Goal: Task Accomplishment & Management: Complete application form

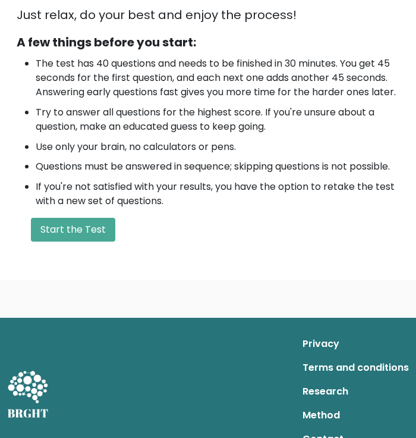
scroll to position [407, 0]
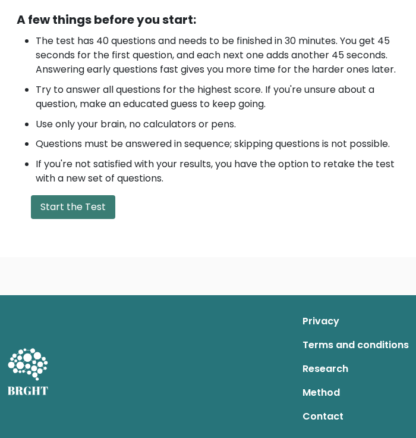
click at [78, 204] on button "Start the Test" at bounding box center [73, 207] width 84 height 24
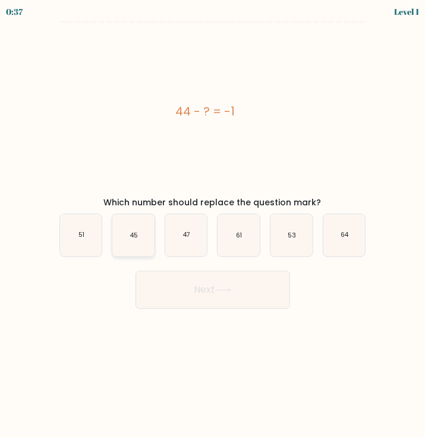
click at [127, 233] on icon "45" at bounding box center [133, 235] width 42 height 42
click at [213, 225] on input "b. 45" at bounding box center [213, 222] width 1 height 6
radio input "true"
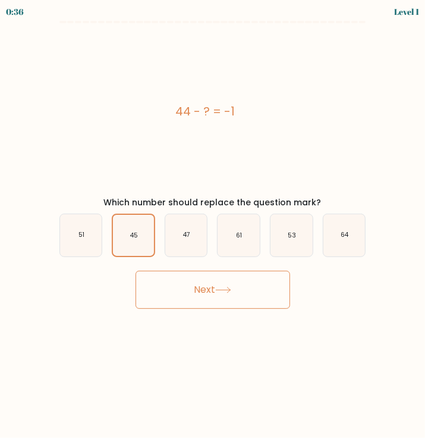
click at [246, 290] on button "Next" at bounding box center [213, 290] width 155 height 38
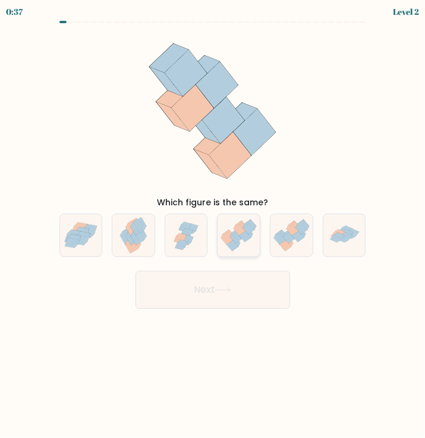
click at [253, 236] on icon at bounding box center [239, 235] width 42 height 36
click at [213, 225] on input "d." at bounding box center [213, 222] width 1 height 6
radio input "true"
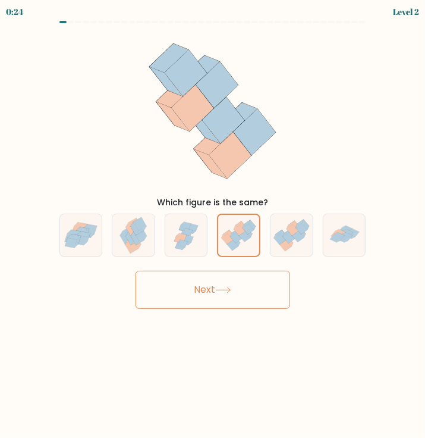
click at [243, 296] on button "Next" at bounding box center [213, 290] width 155 height 38
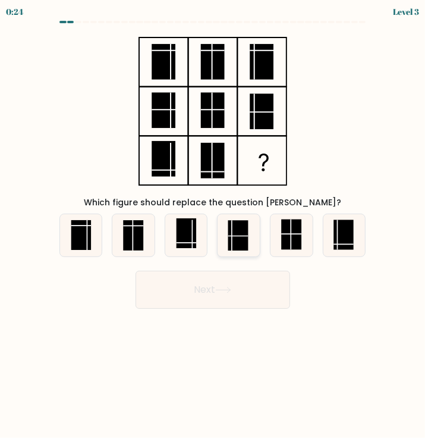
click at [237, 235] on line at bounding box center [238, 235] width 20 height 0
click at [213, 225] on input "d." at bounding box center [213, 222] width 1 height 6
radio input "true"
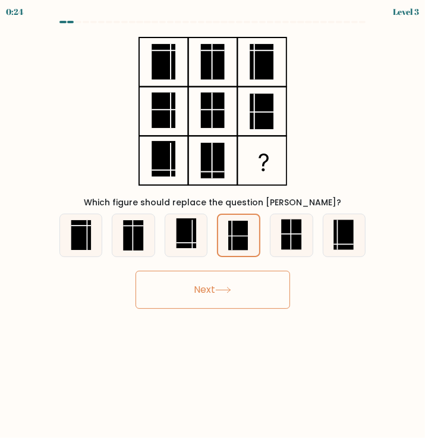
click at [246, 287] on button "Next" at bounding box center [213, 290] width 155 height 38
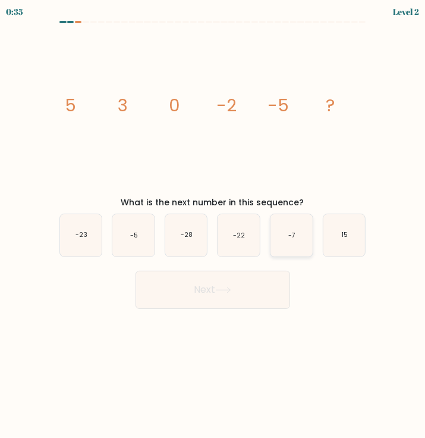
click at [299, 240] on icon "-7" at bounding box center [292, 235] width 42 height 42
click at [213, 225] on input "e. -7" at bounding box center [213, 222] width 1 height 6
radio input "true"
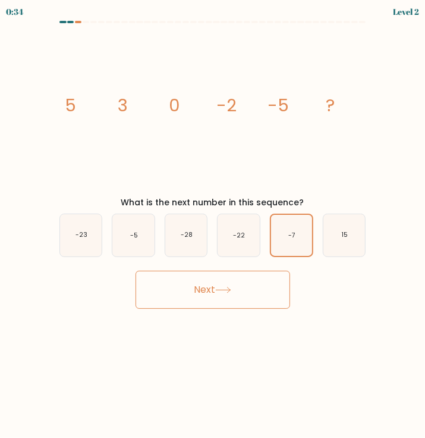
click at [262, 303] on button "Next" at bounding box center [213, 290] width 155 height 38
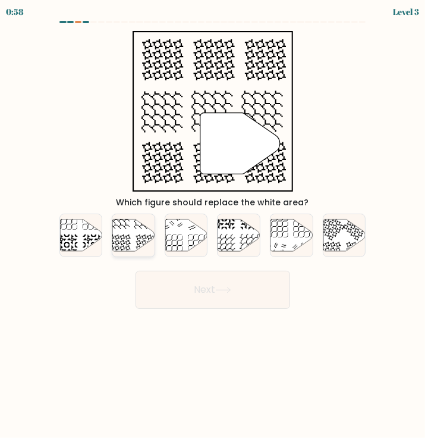
click at [148, 229] on icon at bounding box center [133, 235] width 42 height 32
click at [213, 225] on input "b." at bounding box center [213, 222] width 1 height 6
radio input "true"
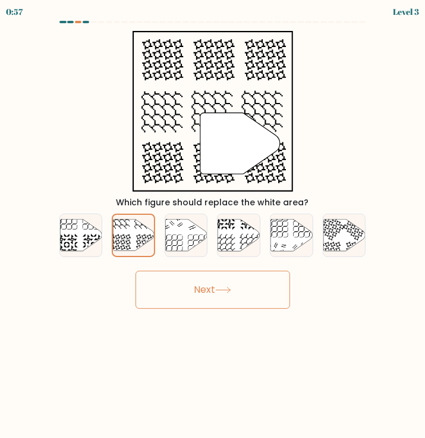
click at [181, 288] on button "Next" at bounding box center [213, 290] width 155 height 38
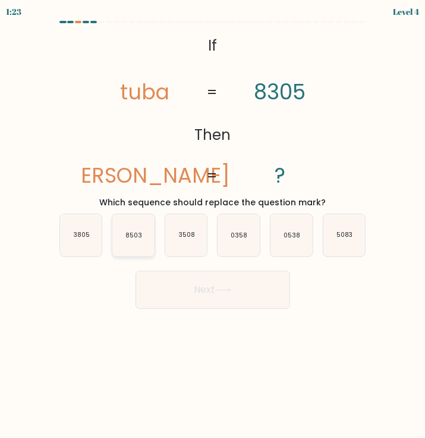
click at [141, 241] on icon "8503" at bounding box center [133, 235] width 42 height 42
click at [213, 225] on input "b. 8503" at bounding box center [213, 222] width 1 height 6
radio input "true"
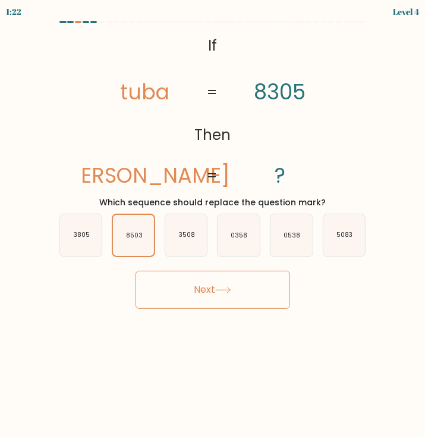
click at [188, 298] on button "Next" at bounding box center [213, 290] width 155 height 38
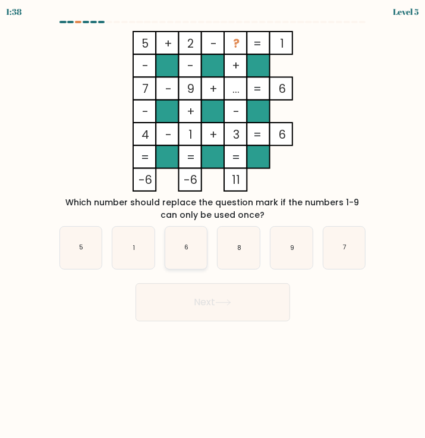
click at [197, 252] on icon "6" at bounding box center [186, 248] width 42 height 42
click at [213, 225] on input "c. 6" at bounding box center [213, 222] width 1 height 6
radio input "true"
click at [272, 304] on button "Next" at bounding box center [213, 302] width 155 height 38
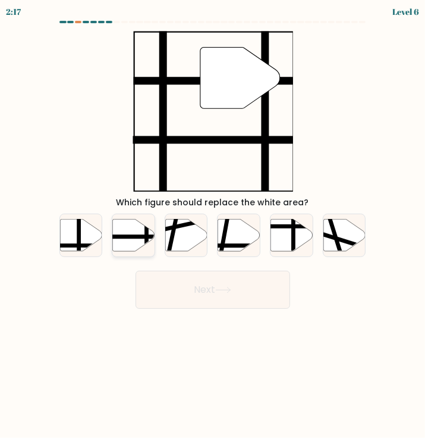
click at [138, 238] on icon at bounding box center [133, 235] width 42 height 32
click at [213, 225] on input "b." at bounding box center [213, 222] width 1 height 6
radio input "true"
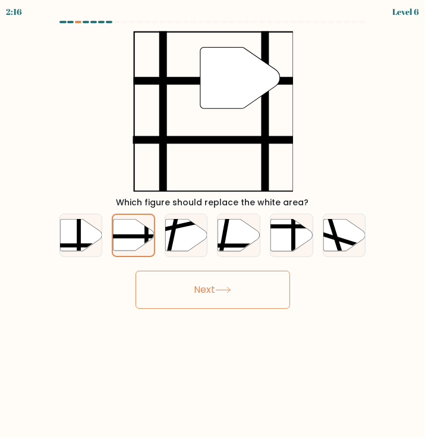
click at [192, 279] on button "Next" at bounding box center [213, 290] width 155 height 38
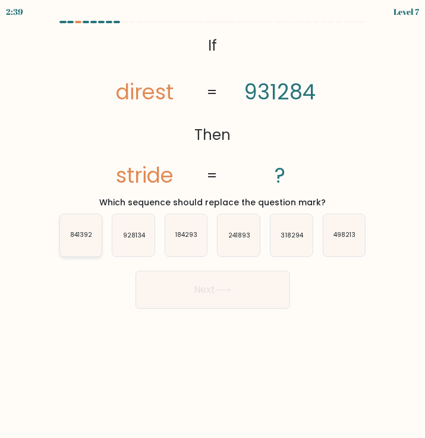
click at [84, 235] on text "841392" at bounding box center [81, 235] width 22 height 9
click at [213, 225] on input "a. 841392" at bounding box center [213, 222] width 1 height 6
radio input "true"
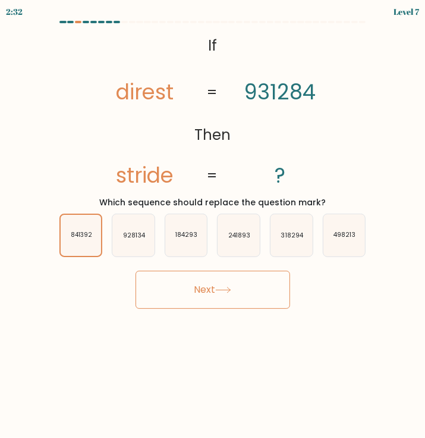
click at [227, 288] on icon at bounding box center [223, 290] width 16 height 7
click at [205, 291] on button "Next" at bounding box center [213, 290] width 155 height 38
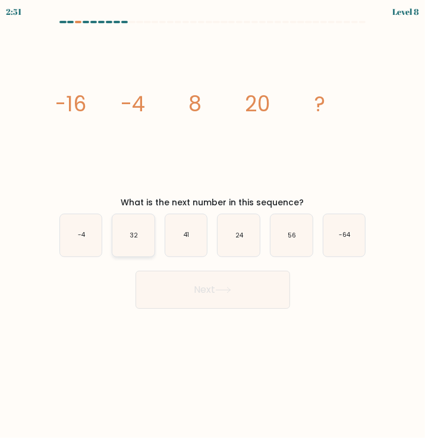
click at [137, 241] on icon "32" at bounding box center [133, 235] width 42 height 42
click at [213, 225] on input "b. 32" at bounding box center [213, 222] width 1 height 6
radio input "true"
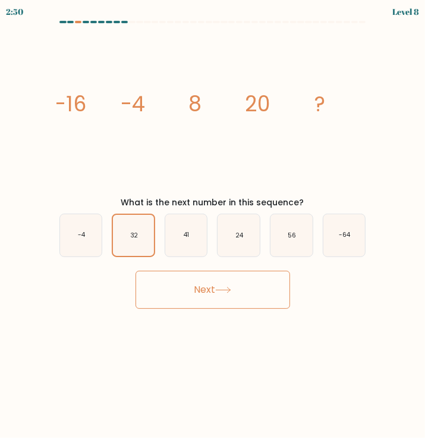
click at [200, 284] on button "Next" at bounding box center [213, 290] width 155 height 38
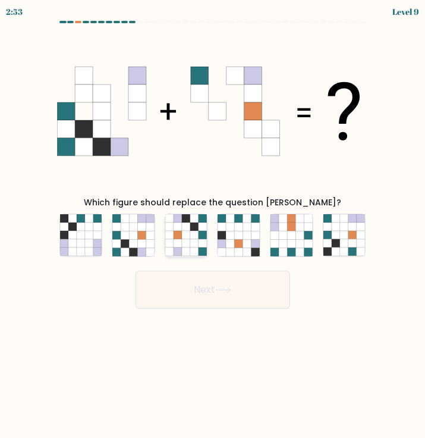
click at [201, 241] on icon at bounding box center [203, 243] width 8 height 8
click at [213, 225] on input "c." at bounding box center [213, 222] width 1 height 6
radio input "true"
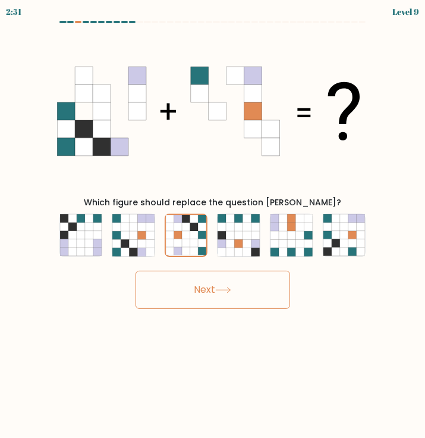
click at [254, 288] on button "Next" at bounding box center [213, 290] width 155 height 38
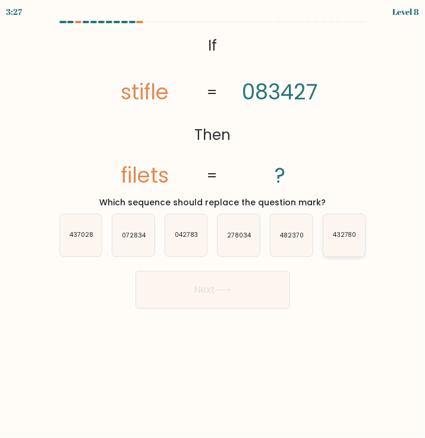
click at [327, 242] on icon "432780" at bounding box center [344, 235] width 42 height 42
click at [213, 225] on input "f. 432780" at bounding box center [213, 222] width 1 height 6
radio input "true"
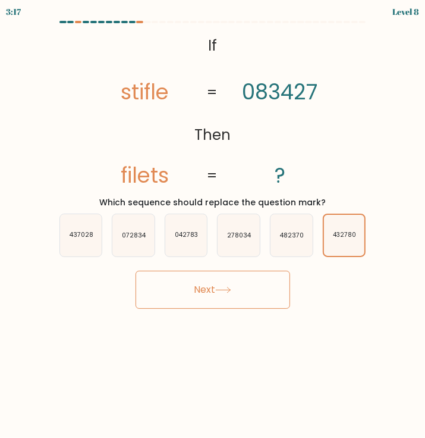
click at [225, 282] on button "Next" at bounding box center [213, 290] width 155 height 38
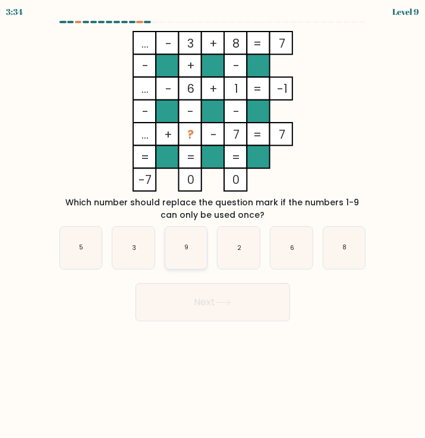
click at [183, 247] on icon "9" at bounding box center [186, 248] width 42 height 42
click at [213, 225] on input "c. 9" at bounding box center [213, 222] width 1 height 6
radio input "true"
click at [208, 306] on button "Next" at bounding box center [213, 302] width 155 height 38
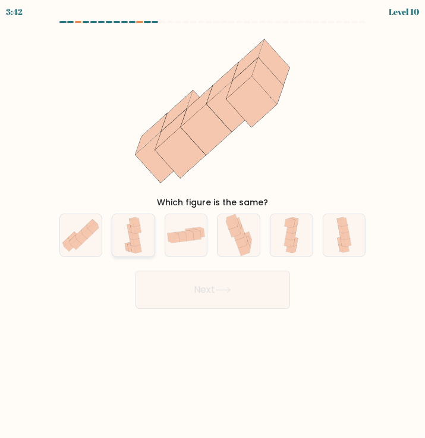
click at [148, 241] on div at bounding box center [133, 234] width 43 height 43
click at [213, 225] on input "b." at bounding box center [213, 222] width 1 height 6
radio input "true"
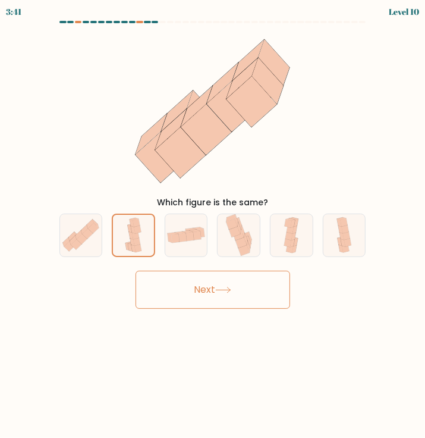
click at [231, 289] on icon at bounding box center [223, 290] width 16 height 7
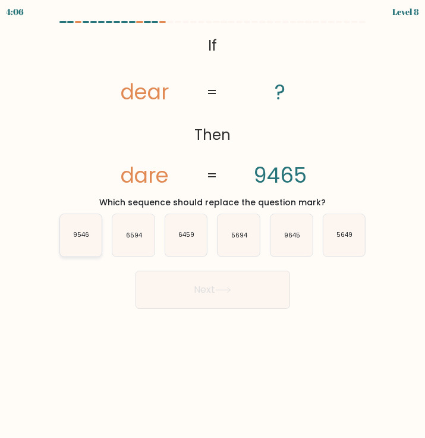
click at [87, 243] on icon "9546" at bounding box center [81, 235] width 42 height 42
click at [213, 225] on input "a. 9546" at bounding box center [213, 222] width 1 height 6
radio input "true"
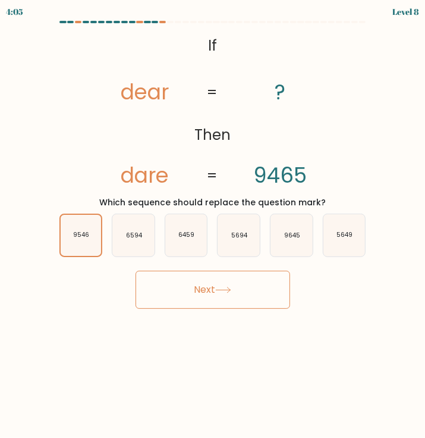
click at [184, 285] on button "Next" at bounding box center [213, 290] width 155 height 38
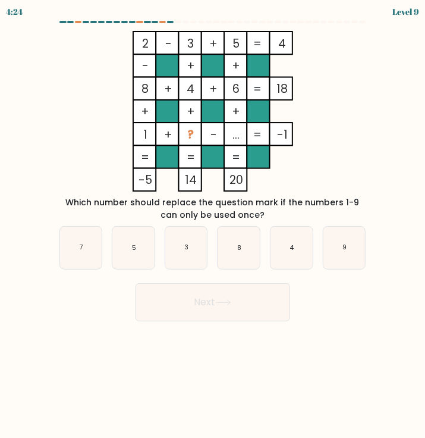
click at [140, 322] on body "4:24 Level 9" at bounding box center [212, 219] width 425 height 438
click at [51, 282] on form at bounding box center [212, 171] width 425 height 300
click at [89, 252] on icon "7" at bounding box center [81, 248] width 42 height 42
click at [213, 225] on input "a. 7" at bounding box center [213, 222] width 1 height 6
radio input "true"
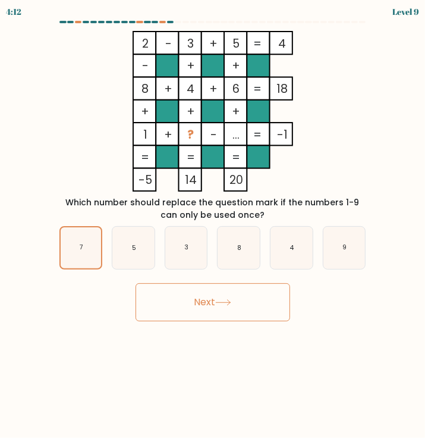
click at [200, 310] on button "Next" at bounding box center [213, 302] width 155 height 38
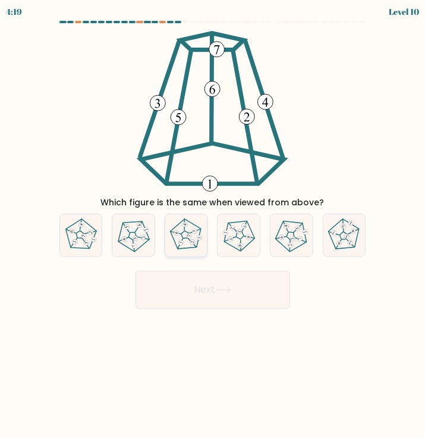
click at [183, 237] on icon at bounding box center [186, 235] width 34 height 34
click at [213, 225] on input "c." at bounding box center [213, 222] width 1 height 6
radio input "true"
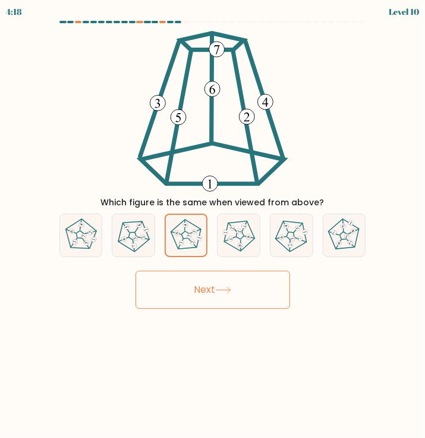
click at [212, 291] on button "Next" at bounding box center [213, 290] width 155 height 38
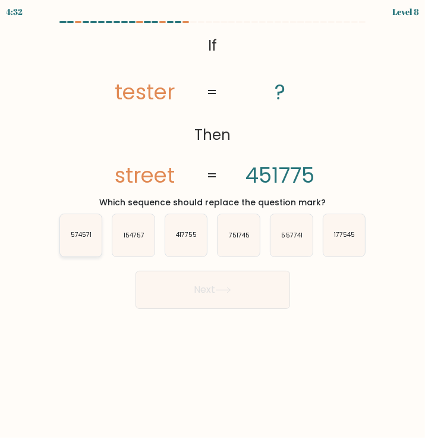
click at [90, 243] on icon "574571" at bounding box center [81, 235] width 42 height 42
click at [213, 225] on input "a. 574571" at bounding box center [213, 222] width 1 height 6
radio input "true"
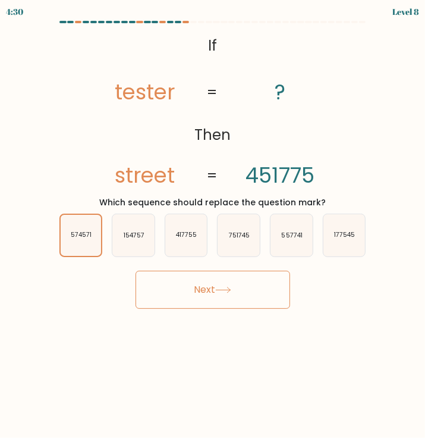
click at [233, 284] on button "Next" at bounding box center [213, 290] width 155 height 38
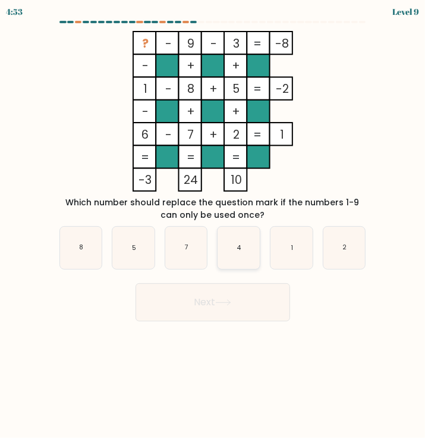
click at [249, 259] on icon "4" at bounding box center [239, 248] width 42 height 42
click at [213, 225] on input "d. 4" at bounding box center [213, 222] width 1 height 6
radio input "true"
click at [263, 315] on button "Next" at bounding box center [213, 302] width 155 height 38
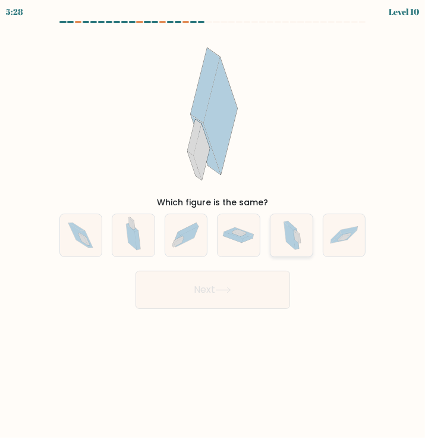
click at [281, 241] on icon at bounding box center [292, 235] width 26 height 42
click at [213, 225] on input "e." at bounding box center [213, 222] width 1 height 6
radio input "true"
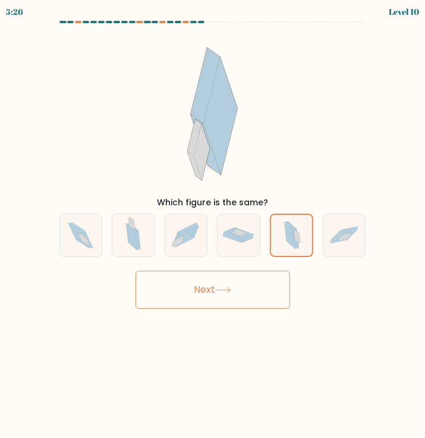
click at [254, 298] on button "Next" at bounding box center [213, 290] width 155 height 38
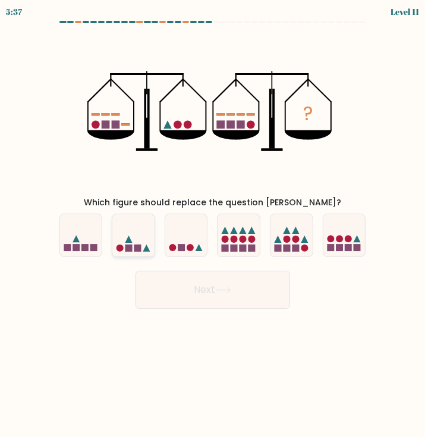
click at [139, 240] on icon at bounding box center [133, 235] width 42 height 35
click at [213, 225] on input "b." at bounding box center [213, 222] width 1 height 6
radio input "true"
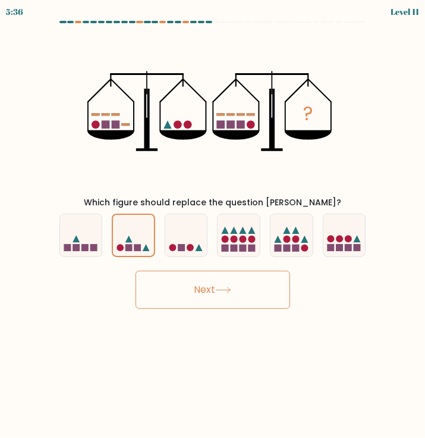
click at [202, 296] on button "Next" at bounding box center [213, 290] width 155 height 38
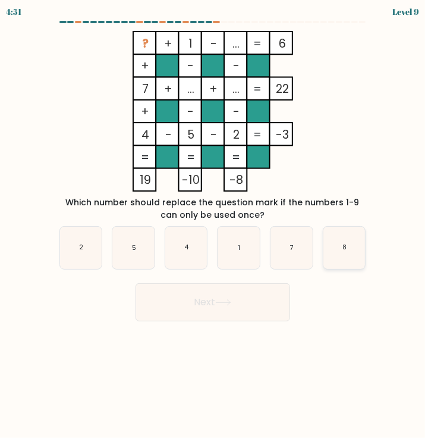
click at [335, 257] on icon "8" at bounding box center [344, 248] width 42 height 42
click at [213, 225] on input "f. 8" at bounding box center [213, 222] width 1 height 6
radio input "true"
click at [196, 303] on button "Next" at bounding box center [213, 302] width 155 height 38
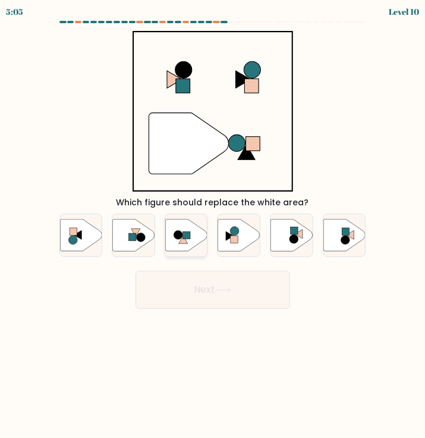
click at [188, 233] on rect at bounding box center [187, 235] width 8 height 8
click at [213, 225] on input "c." at bounding box center [213, 222] width 1 height 6
radio input "true"
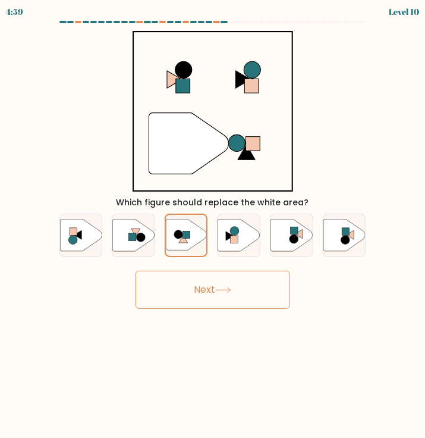
click at [231, 289] on icon at bounding box center [223, 290] width 16 height 7
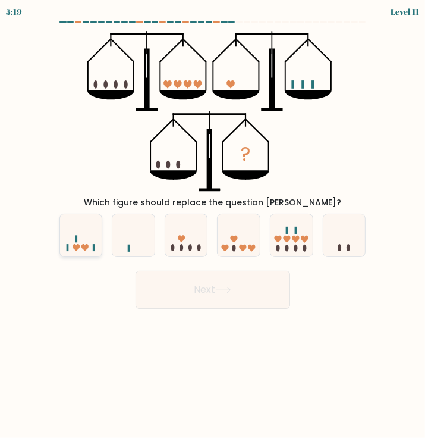
click at [81, 235] on icon at bounding box center [81, 235] width 42 height 35
click at [213, 225] on input "a." at bounding box center [213, 222] width 1 height 6
radio input "true"
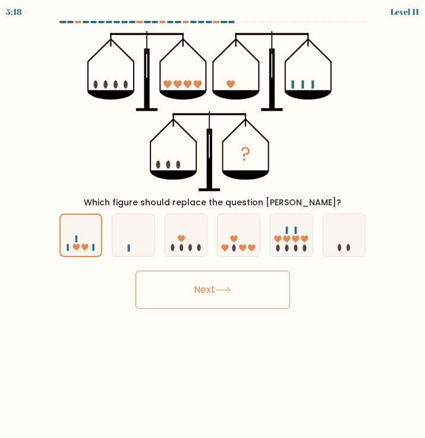
click at [191, 285] on button "Next" at bounding box center [213, 290] width 155 height 38
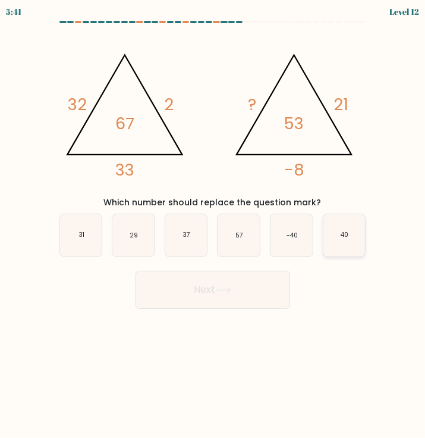
click at [360, 240] on icon "40" at bounding box center [344, 235] width 42 height 42
click at [213, 225] on input "f. 40" at bounding box center [213, 222] width 1 height 6
radio input "true"
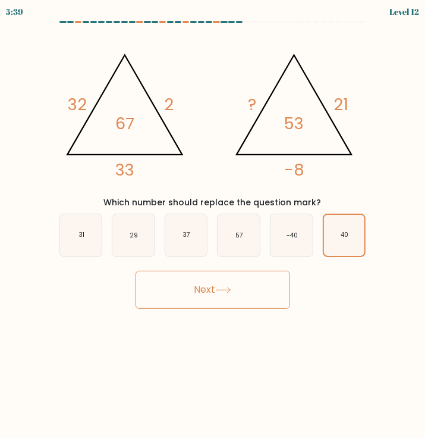
click at [260, 292] on button "Next" at bounding box center [213, 290] width 155 height 38
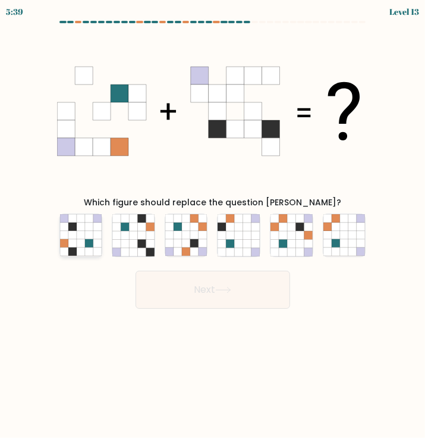
click at [81, 246] on icon at bounding box center [81, 243] width 8 height 8
click at [213, 225] on input "a." at bounding box center [213, 222] width 1 height 6
radio input "true"
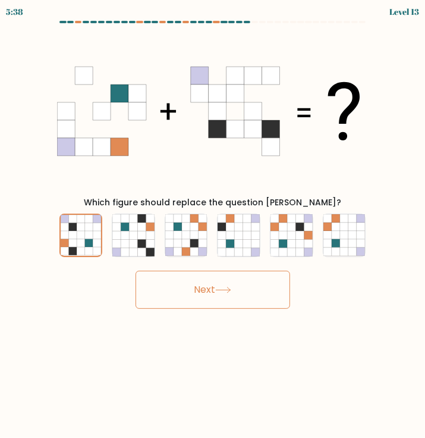
click at [240, 297] on button "Next" at bounding box center [213, 290] width 155 height 38
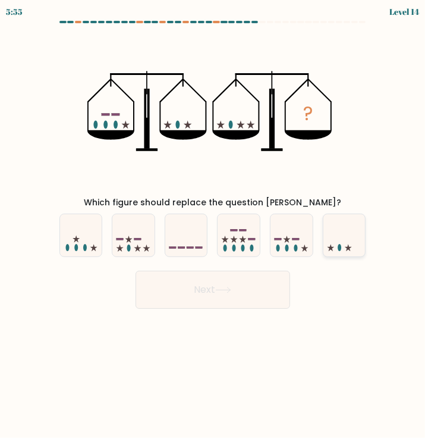
click at [342, 246] on icon at bounding box center [344, 235] width 42 height 35
click at [213, 225] on input "f." at bounding box center [213, 222] width 1 height 6
radio input "true"
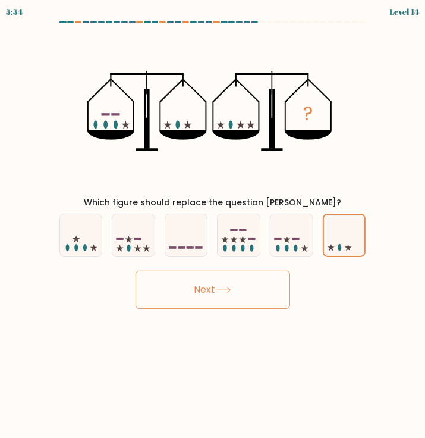
click at [194, 292] on button "Next" at bounding box center [213, 290] width 155 height 38
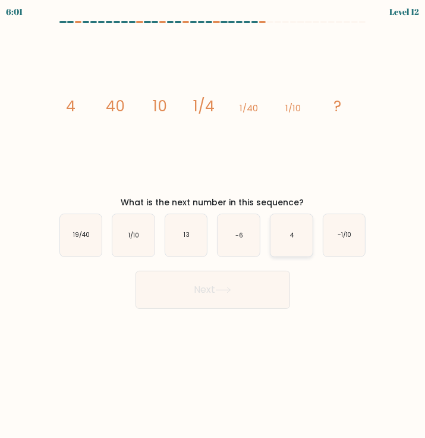
drag, startPoint x: 293, startPoint y: 233, endPoint x: 288, endPoint y: 244, distance: 12.3
click at [293, 233] on text "4" at bounding box center [292, 235] width 4 height 9
click at [213, 225] on input "e. 4" at bounding box center [213, 222] width 1 height 6
radio input "true"
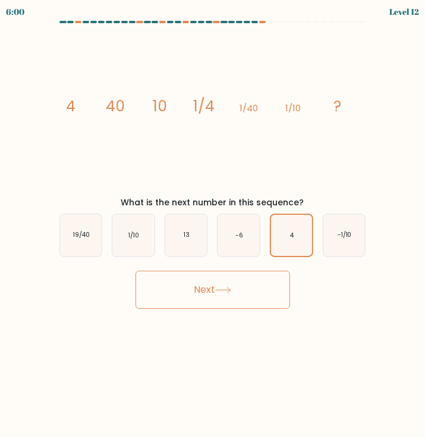
click at [234, 293] on button "Next" at bounding box center [213, 290] width 155 height 38
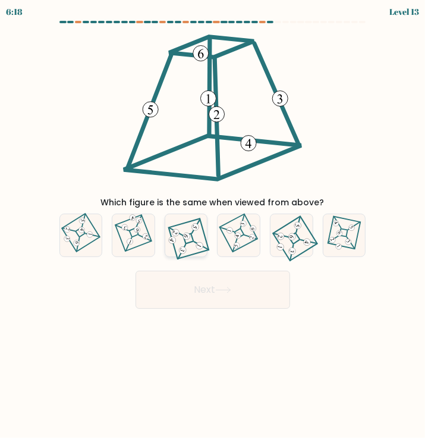
click at [188, 246] on icon at bounding box center [185, 235] width 37 height 34
click at [213, 225] on input "c." at bounding box center [213, 222] width 1 height 6
radio input "true"
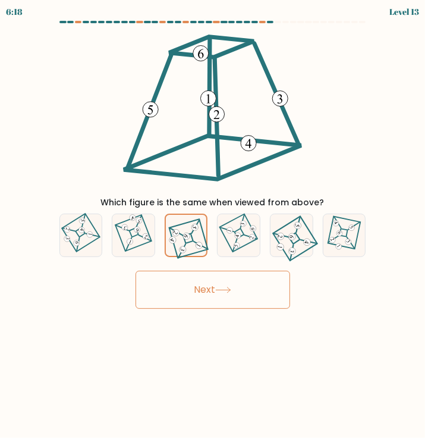
click at [221, 285] on button "Next" at bounding box center [213, 290] width 155 height 38
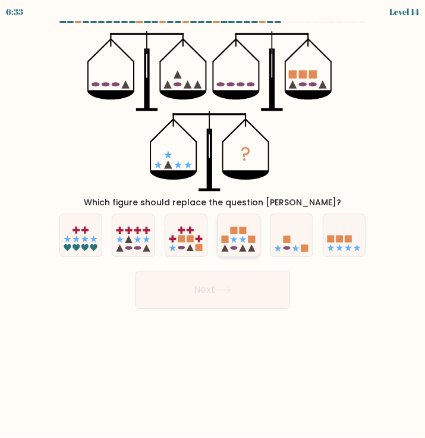
click at [252, 239] on rect at bounding box center [252, 238] width 7 height 7
click at [213, 225] on input "d." at bounding box center [213, 222] width 1 height 6
radio input "true"
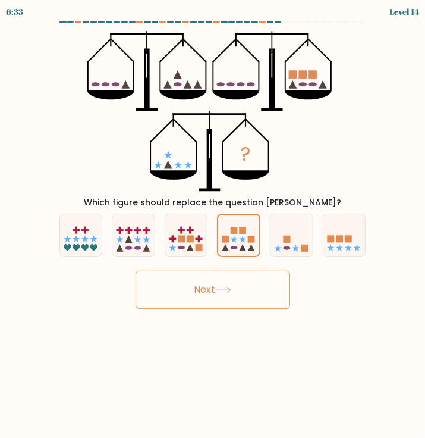
click at [247, 284] on button "Next" at bounding box center [213, 290] width 155 height 38
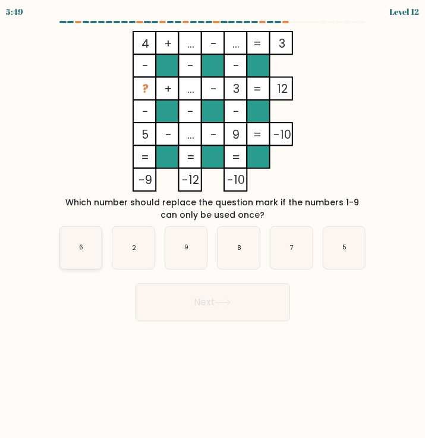
click at [87, 252] on icon "6" at bounding box center [81, 248] width 42 height 42
click at [213, 225] on input "a. 6" at bounding box center [213, 222] width 1 height 6
radio input "true"
click at [198, 300] on button "Next" at bounding box center [213, 302] width 155 height 38
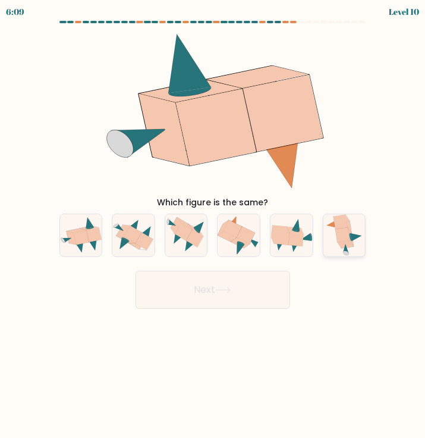
click at [356, 239] on icon at bounding box center [344, 235] width 37 height 42
click at [213, 225] on input "f." at bounding box center [213, 222] width 1 height 6
radio input "true"
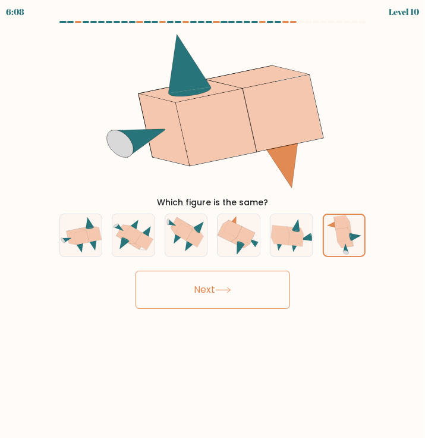
click at [226, 291] on icon at bounding box center [223, 290] width 16 height 7
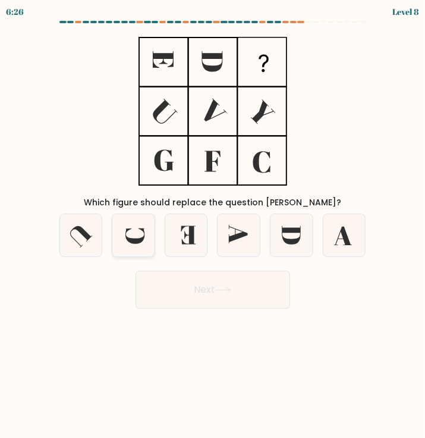
click at [143, 234] on icon at bounding box center [133, 235] width 42 height 42
click at [213, 225] on input "b." at bounding box center [213, 222] width 1 height 6
radio input "true"
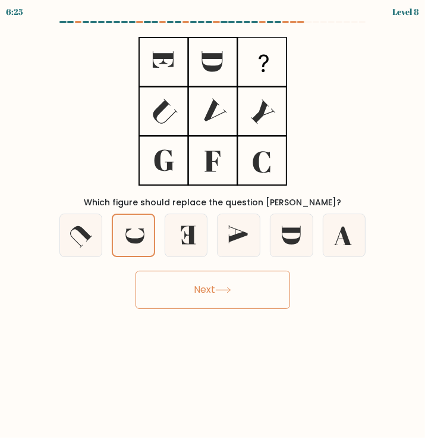
click at [219, 288] on icon at bounding box center [223, 290] width 16 height 7
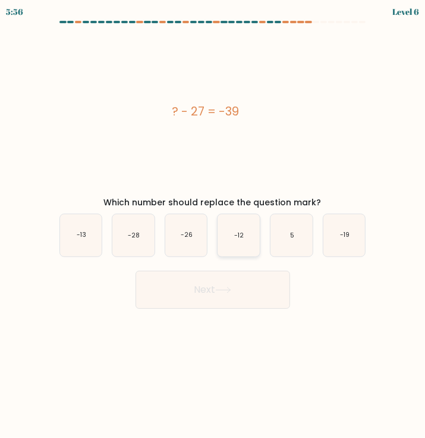
click at [251, 236] on icon "-12" at bounding box center [239, 235] width 42 height 42
click at [213, 225] on input "d. -12" at bounding box center [213, 222] width 1 height 6
radio input "true"
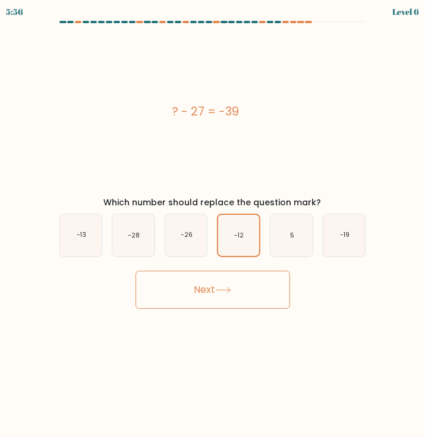
click at [243, 282] on button "Next" at bounding box center [213, 290] width 155 height 38
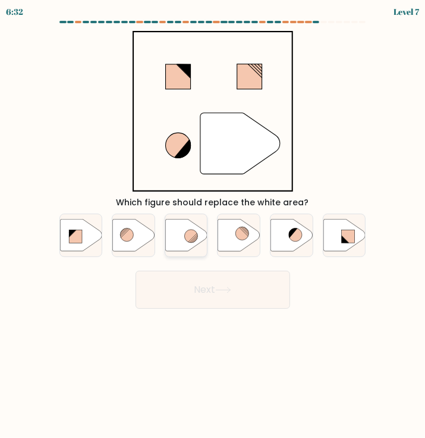
click at [192, 238] on circle at bounding box center [191, 236] width 13 height 13
click at [213, 225] on input "c." at bounding box center [213, 222] width 1 height 6
radio input "true"
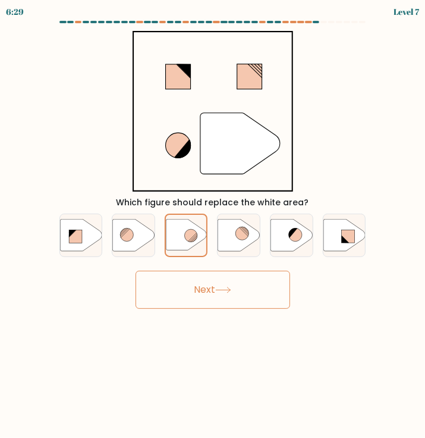
click at [227, 289] on icon at bounding box center [223, 290] width 16 height 7
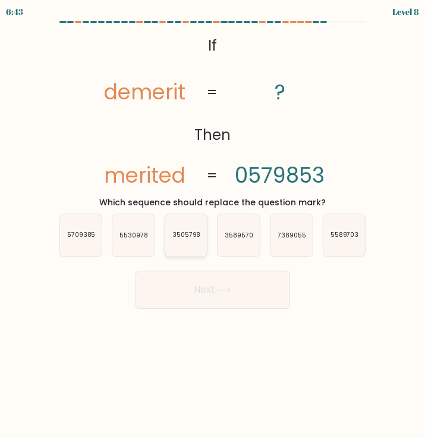
click at [191, 243] on icon "3505798" at bounding box center [186, 235] width 42 height 42
click at [213, 225] on input "c. 3505798" at bounding box center [213, 222] width 1 height 6
radio input "true"
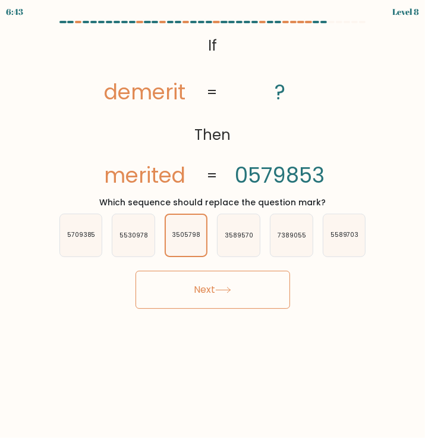
click at [212, 282] on button "Next" at bounding box center [213, 290] width 155 height 38
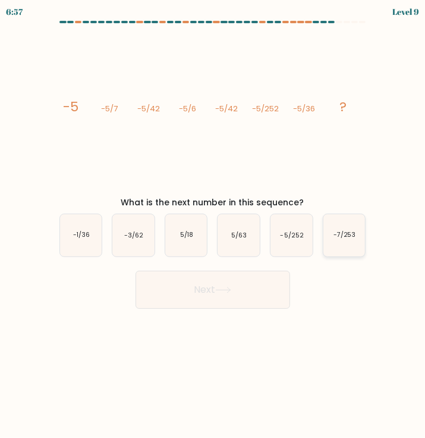
click at [346, 250] on icon "-7/253" at bounding box center [344, 235] width 42 height 42
click at [213, 225] on input "f. -7/253" at bounding box center [213, 222] width 1 height 6
radio input "true"
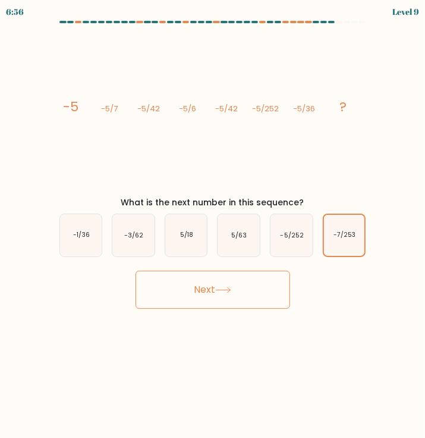
click at [248, 303] on button "Next" at bounding box center [213, 290] width 155 height 38
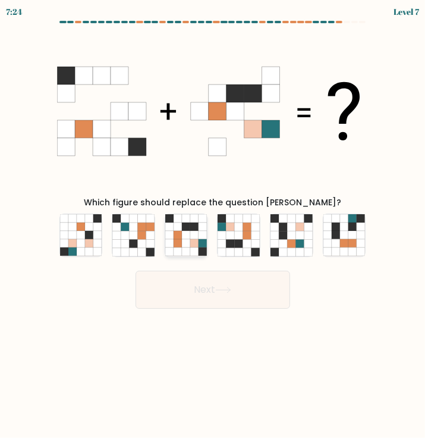
click at [193, 237] on icon at bounding box center [194, 235] width 8 height 8
click at [213, 225] on input "c." at bounding box center [213, 222] width 1 height 6
radio input "true"
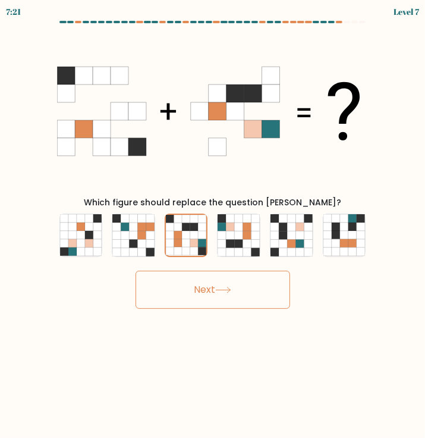
click at [247, 292] on button "Next" at bounding box center [213, 290] width 155 height 38
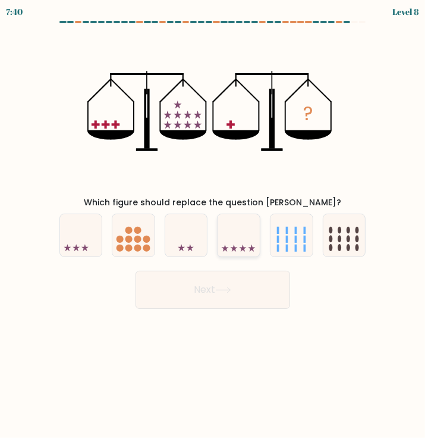
click at [231, 238] on icon at bounding box center [239, 235] width 42 height 35
click at [213, 225] on input "d." at bounding box center [213, 222] width 1 height 6
radio input "true"
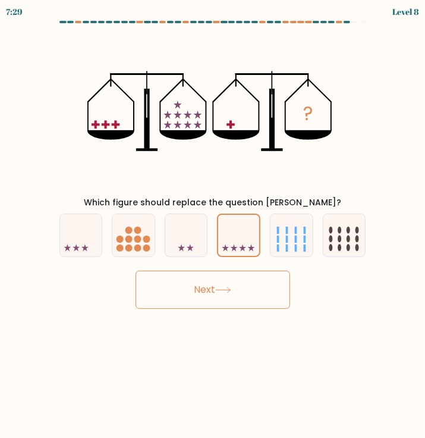
click at [232, 294] on button "Next" at bounding box center [213, 290] width 155 height 38
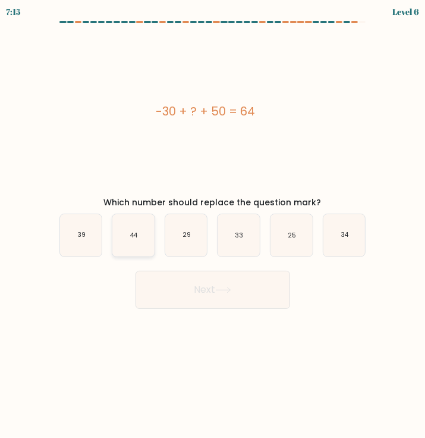
click at [135, 240] on icon "44" at bounding box center [133, 235] width 42 height 42
click at [213, 225] on input "b. 44" at bounding box center [213, 222] width 1 height 6
radio input "true"
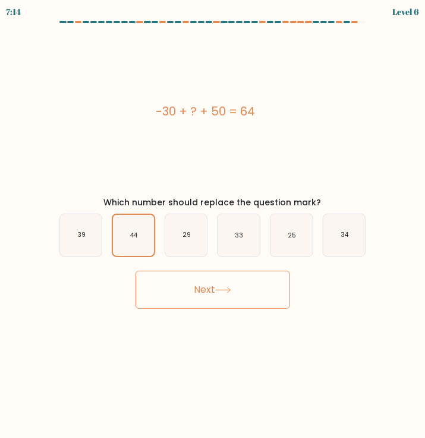
click at [213, 298] on button "Next" at bounding box center [213, 290] width 155 height 38
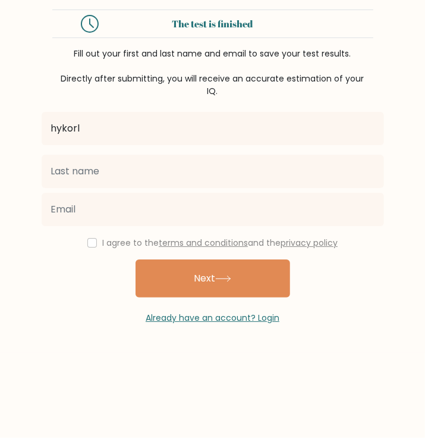
type input "Hykorl"
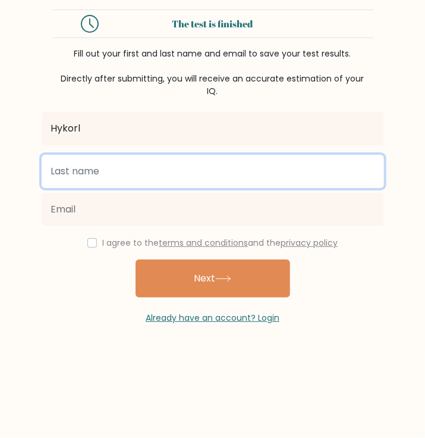
click at [73, 180] on input "text" at bounding box center [213, 171] width 342 height 33
type input "[PERSON_NAME]"
type input "hykorll@gmail.com"
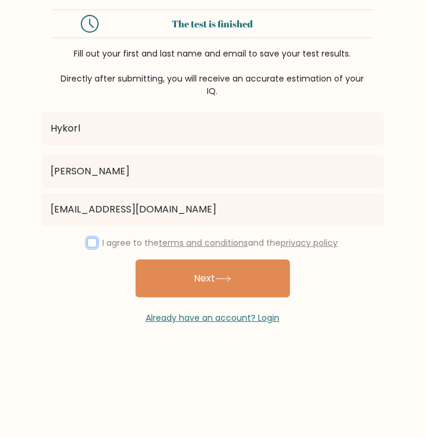
click at [87, 246] on input "checkbox" at bounding box center [92, 243] width 10 height 10
checkbox input "true"
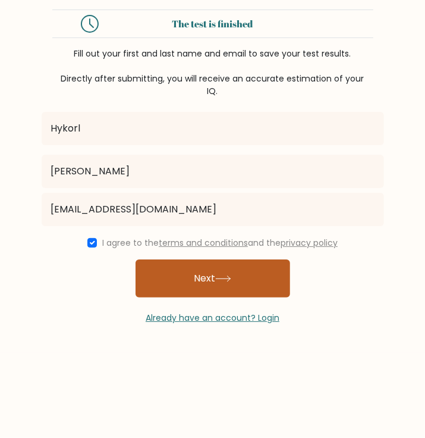
click at [164, 269] on button "Next" at bounding box center [213, 278] width 155 height 38
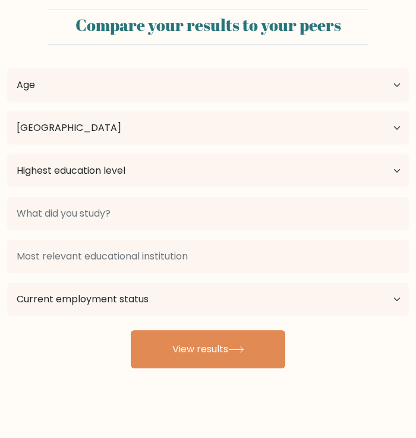
select select "PH"
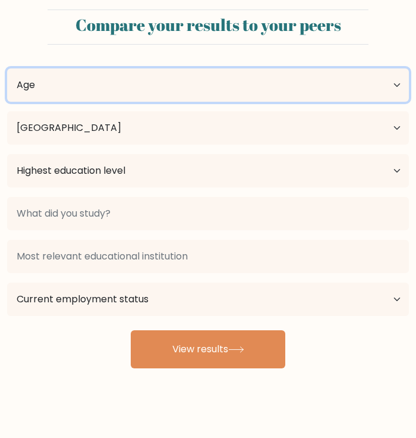
click at [89, 93] on select "Age Under 18 years old 18-24 years old 25-34 years old 35-44 years old 45-54 ye…" at bounding box center [208, 84] width 402 height 33
select select "25_34"
click at [7, 68] on select "Age Under 18 years old 18-24 years old 25-34 years old 35-44 years old 45-54 ye…" at bounding box center [208, 84] width 402 height 33
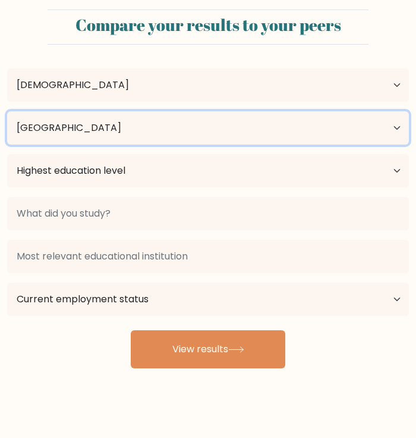
click at [84, 139] on select "Country Afghanistan Albania Algeria American Samoa Andorra Angola Anguilla Anta…" at bounding box center [208, 127] width 402 height 33
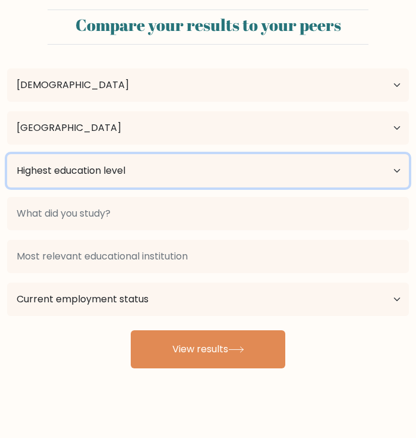
click at [83, 161] on select "Highest education level No schooling Primary Lower Secondary Upper Secondary Oc…" at bounding box center [208, 170] width 402 height 33
select select "bachelors_degree"
click at [7, 154] on select "Highest education level No schooling Primary Lower Secondary Upper Secondary Oc…" at bounding box center [208, 170] width 402 height 33
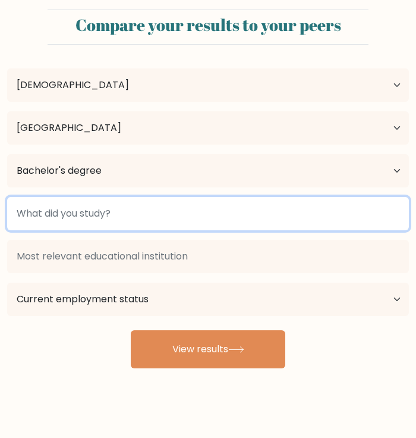
click at [112, 219] on input at bounding box center [208, 213] width 402 height 33
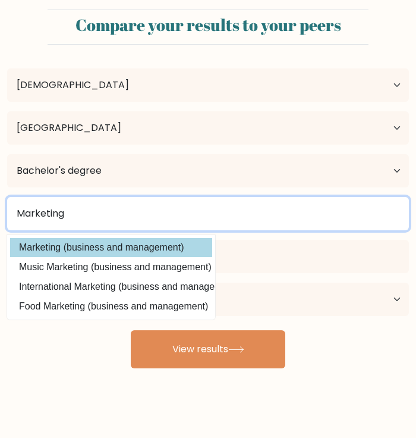
type input "Marketing"
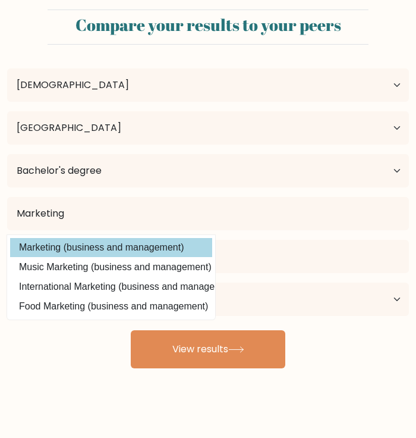
click at [117, 246] on option "Marketing (business and management)" at bounding box center [111, 247] width 202 height 19
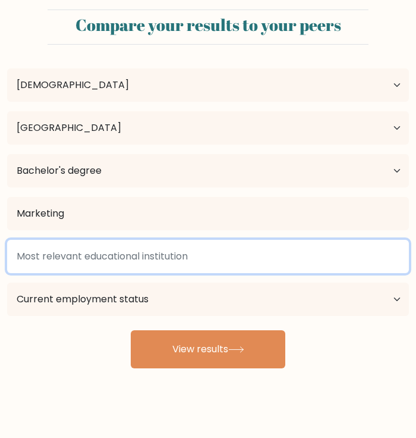
click at [92, 255] on input at bounding box center [208, 256] width 402 height 33
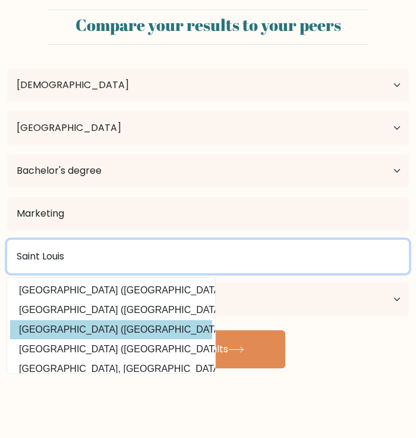
scroll to position [59, 0]
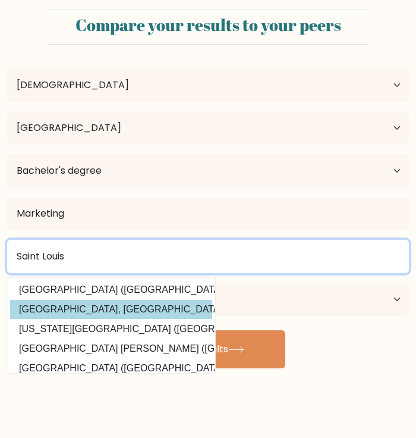
type input "Saint Louis"
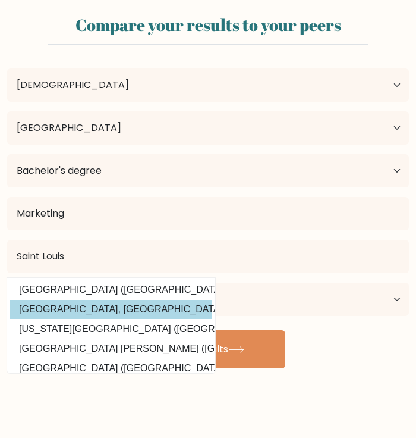
click at [141, 312] on div "Saint Louis University of Saint Louis (Philippines) Université Saint-Louis - Br…" at bounding box center [208, 278] width 416 height 86
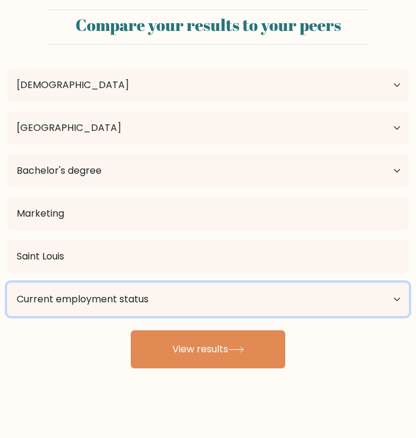
click at [182, 303] on select "Current employment status Employed Student Retired Other / prefer not to answer" at bounding box center [208, 298] width 402 height 33
select select "employed"
click at [7, 282] on select "Current employment status Employed Student Retired Other / prefer not to answer" at bounding box center [208, 298] width 402 height 33
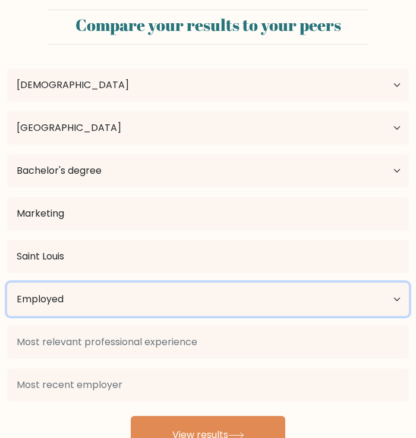
scroll to position [15, 0]
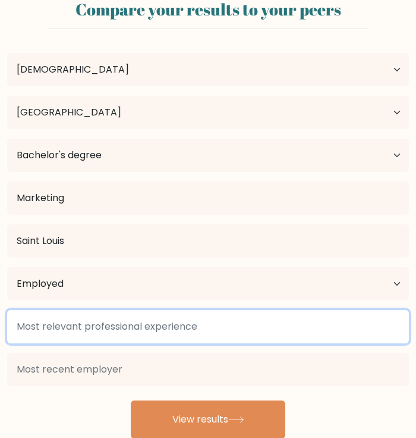
click at [153, 321] on input at bounding box center [208, 326] width 402 height 33
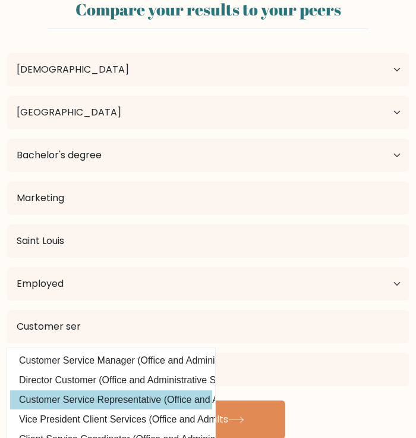
click at [161, 393] on option "Customer Service Representative (Office and Administrative Support)" at bounding box center [111, 399] width 202 height 19
type input "Customer Service Representative"
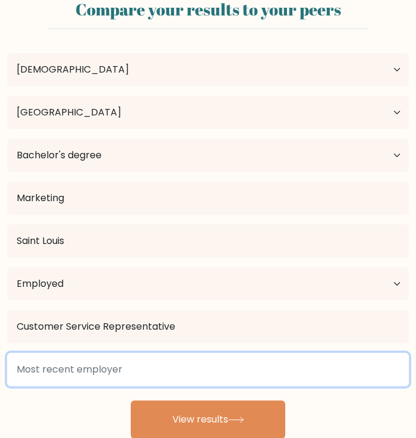
click at [114, 367] on input at bounding box center [208, 369] width 402 height 33
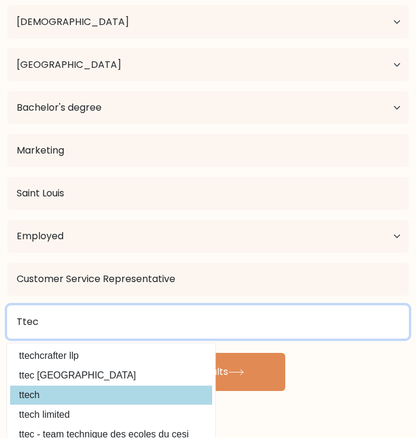
scroll to position [107, 0]
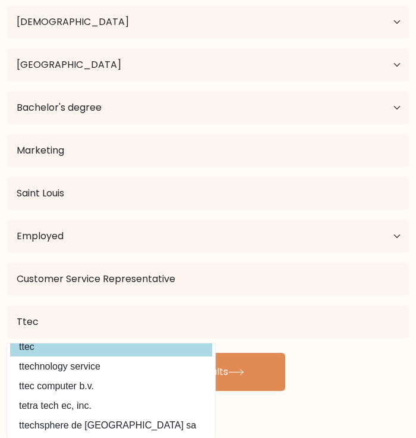
click at [69, 346] on option "ttec" at bounding box center [111, 346] width 202 height 19
type input "ttec"
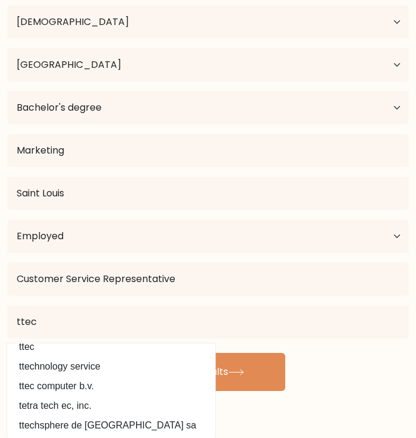
scroll to position [15, 0]
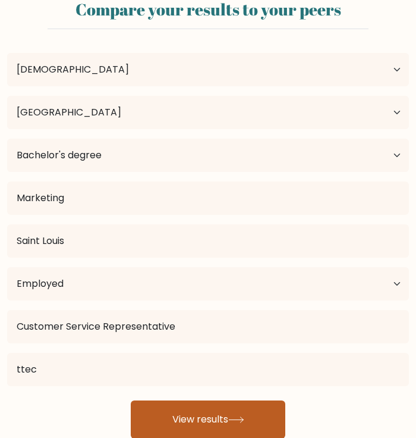
click at [220, 416] on button "View results" at bounding box center [208, 419] width 155 height 38
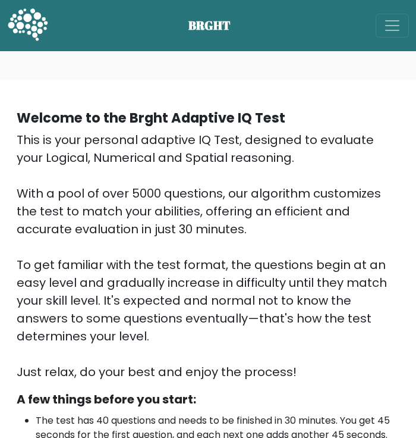
scroll to position [407, 0]
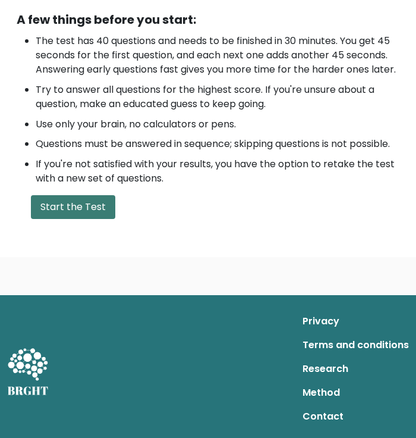
click at [83, 213] on button "Start the Test" at bounding box center [73, 207] width 84 height 24
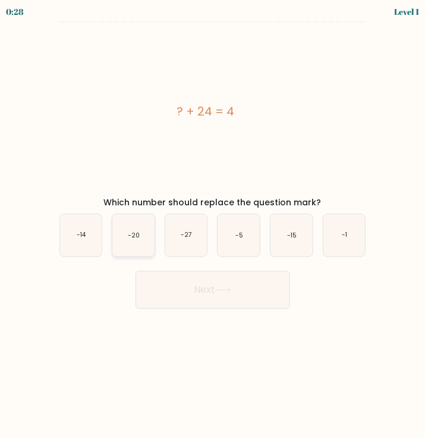
click at [149, 242] on icon "-20" at bounding box center [133, 235] width 42 height 42
click at [213, 225] on input "b. -20" at bounding box center [213, 222] width 1 height 6
radio input "true"
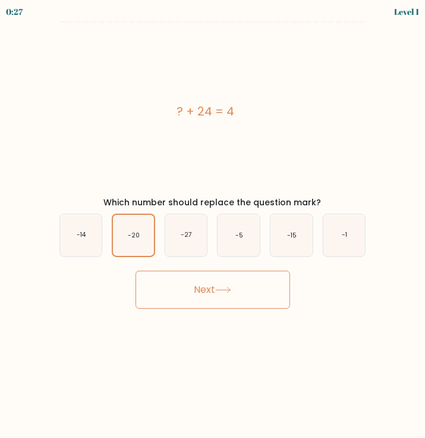
click at [196, 296] on button "Next" at bounding box center [213, 290] width 155 height 38
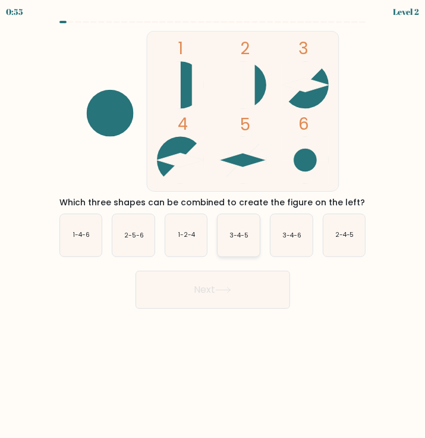
click at [230, 243] on icon "3-4-5" at bounding box center [239, 235] width 42 height 42
click at [213, 225] on input "d. 3-4-5" at bounding box center [213, 222] width 1 height 6
radio input "true"
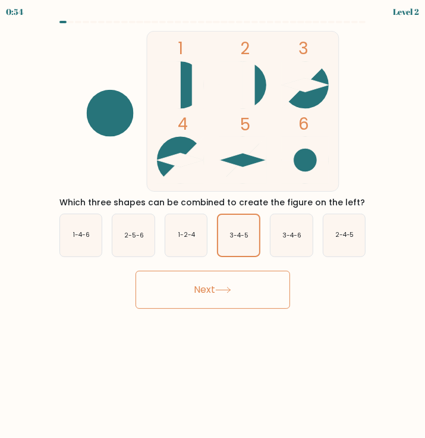
click at [227, 276] on button "Next" at bounding box center [213, 290] width 155 height 38
